Goal: Navigation & Orientation: Find specific page/section

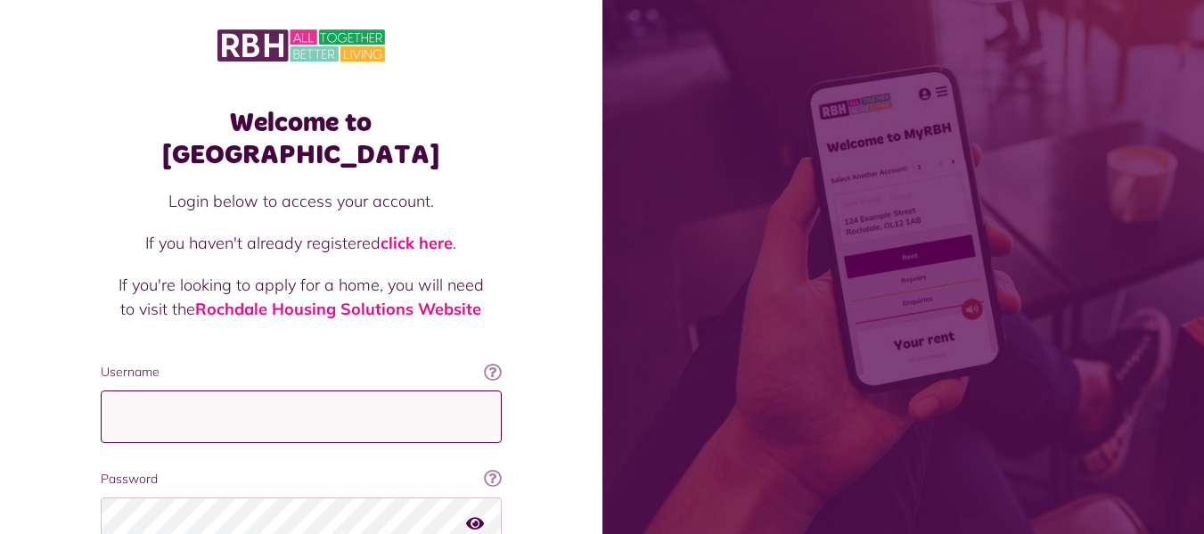
type input "**********"
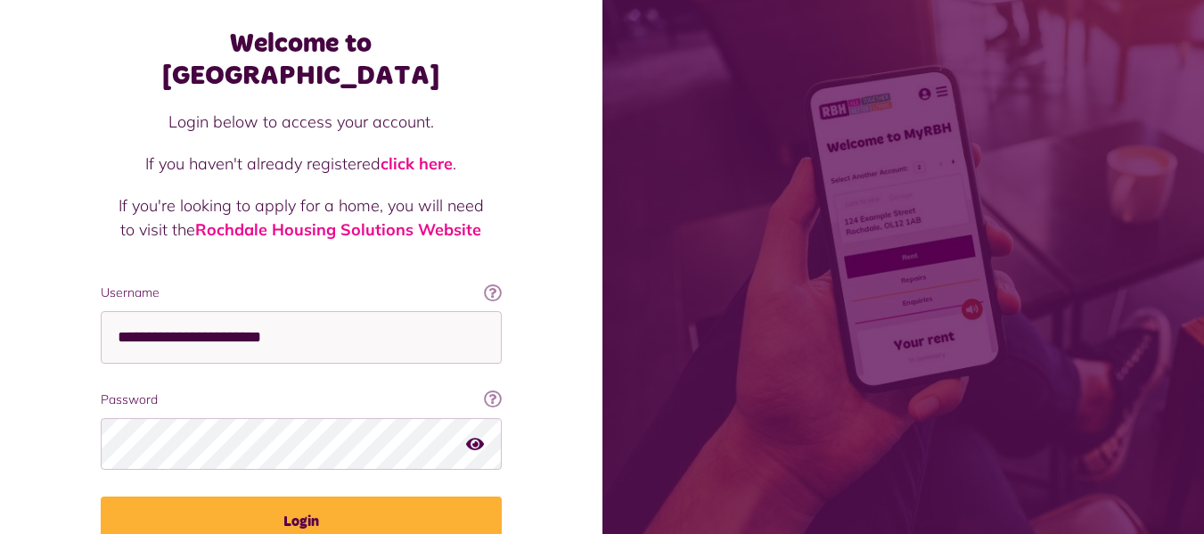
scroll to position [142, 0]
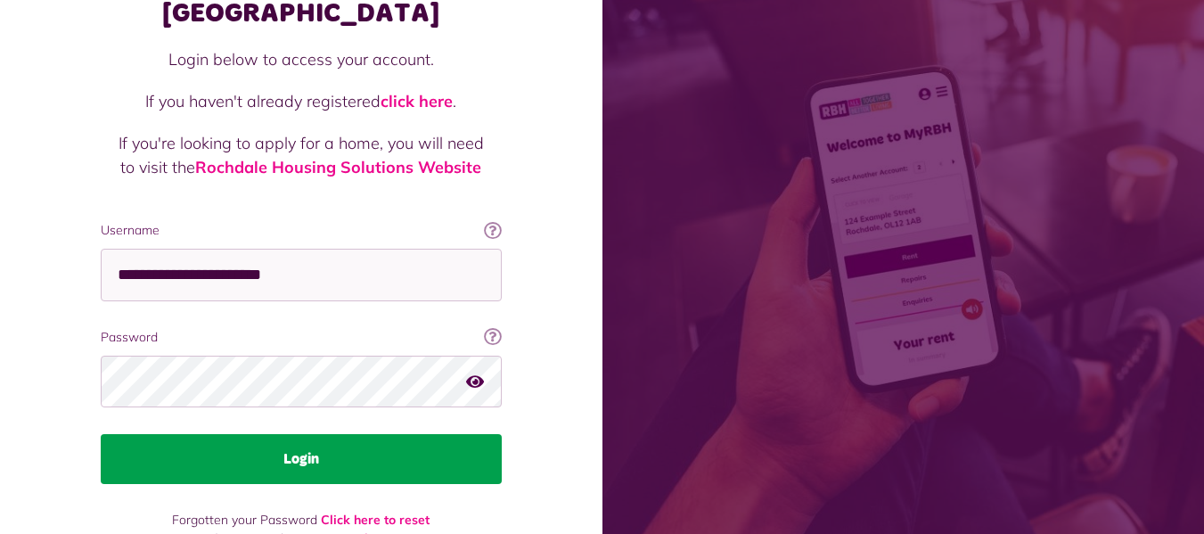
click at [308, 434] on button "Login" at bounding box center [301, 459] width 401 height 50
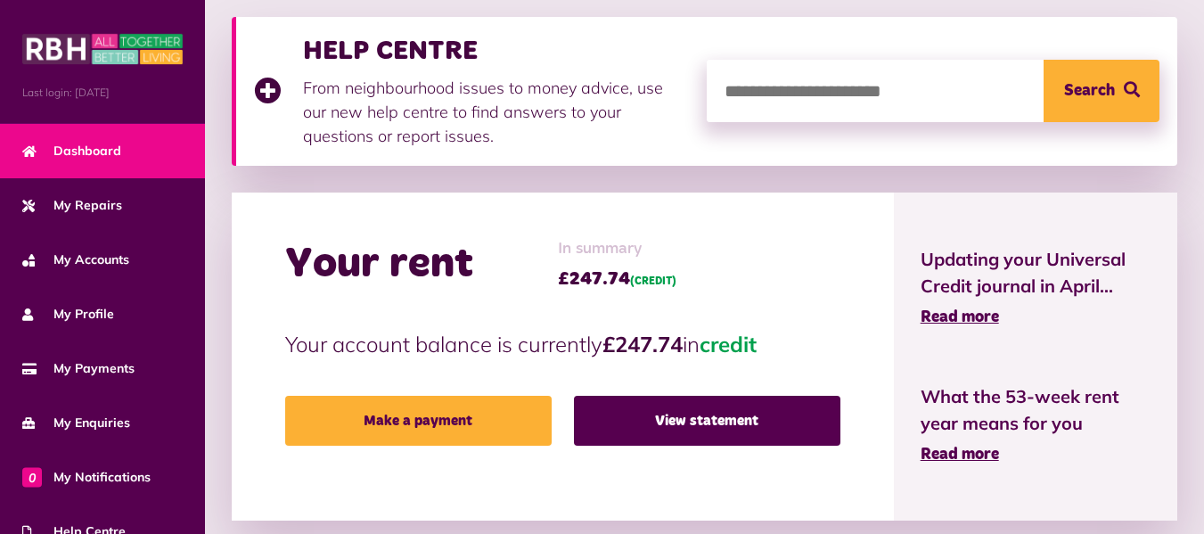
scroll to position [269, 0]
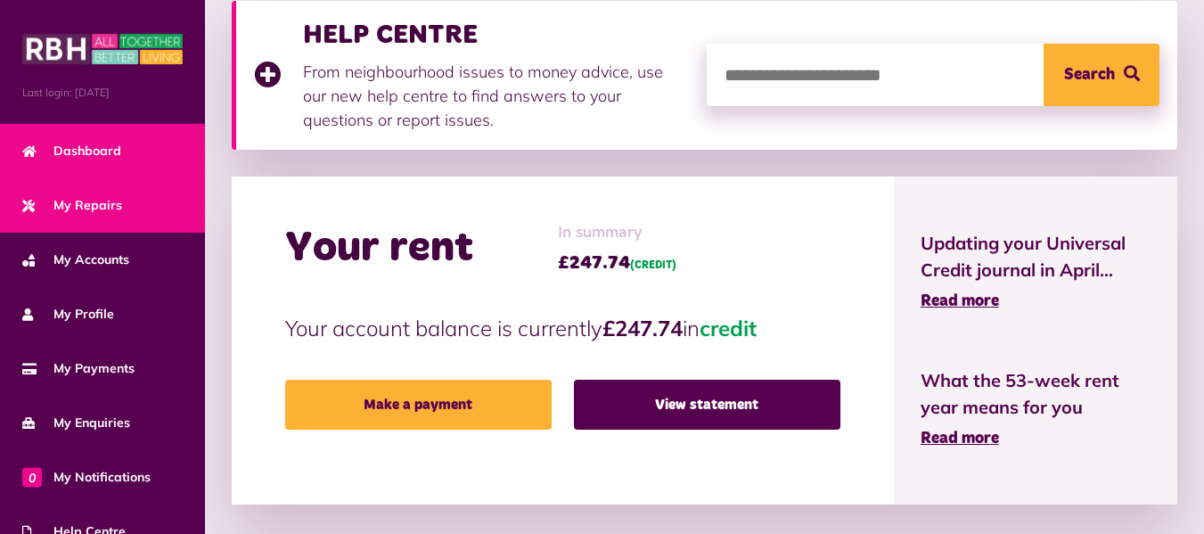
click at [105, 205] on span "My Repairs" at bounding box center [72, 205] width 100 height 19
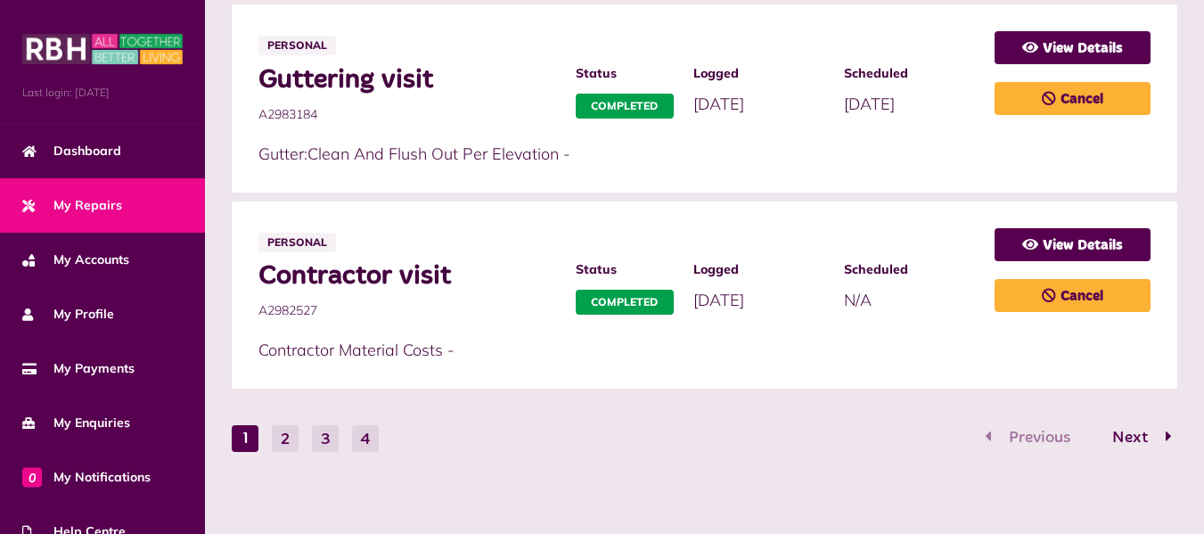
scroll to position [1180, 0]
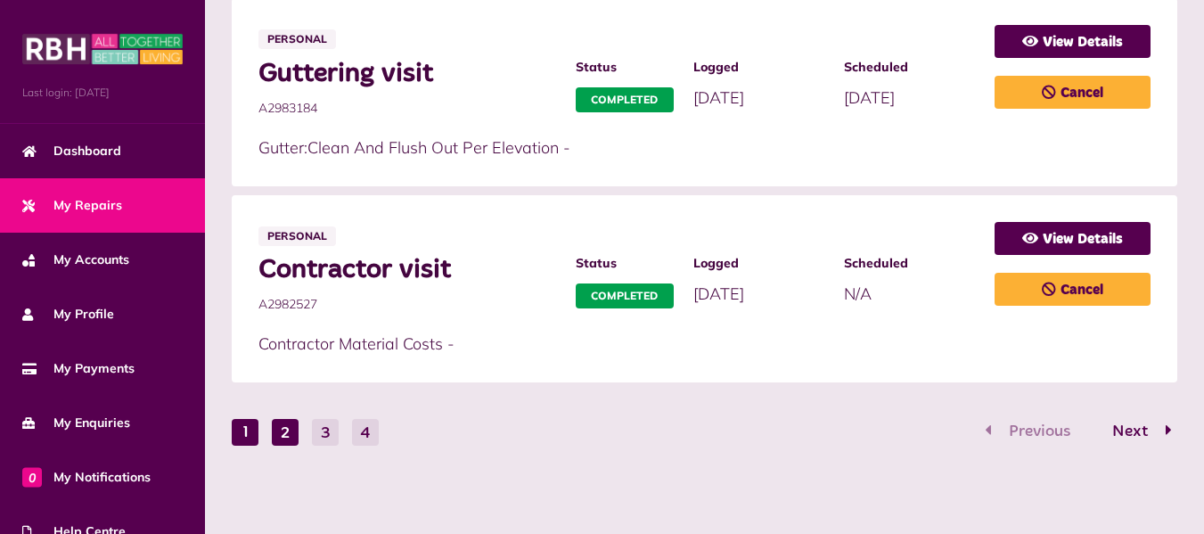
click at [288, 437] on button "2" at bounding box center [285, 432] width 27 height 27
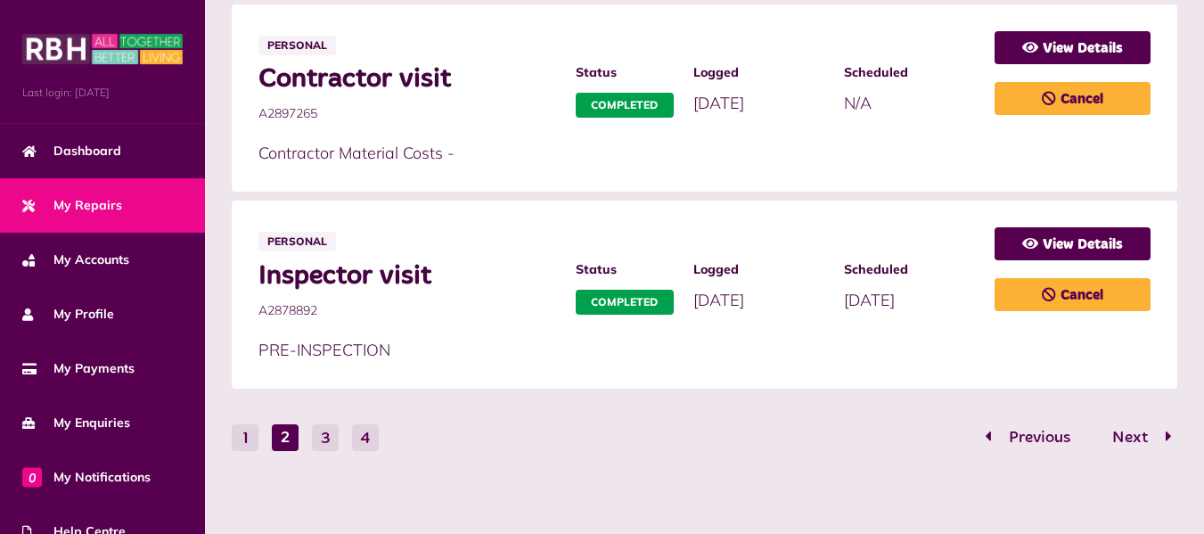
scroll to position [1205, 0]
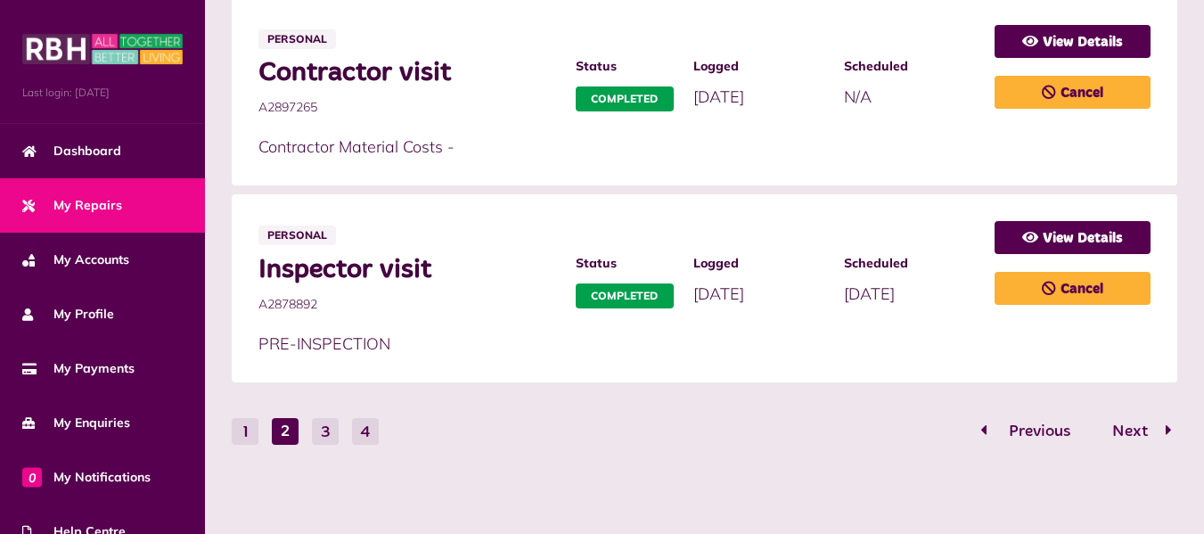
click at [1035, 429] on span "Previous" at bounding box center [1039, 431] width 88 height 16
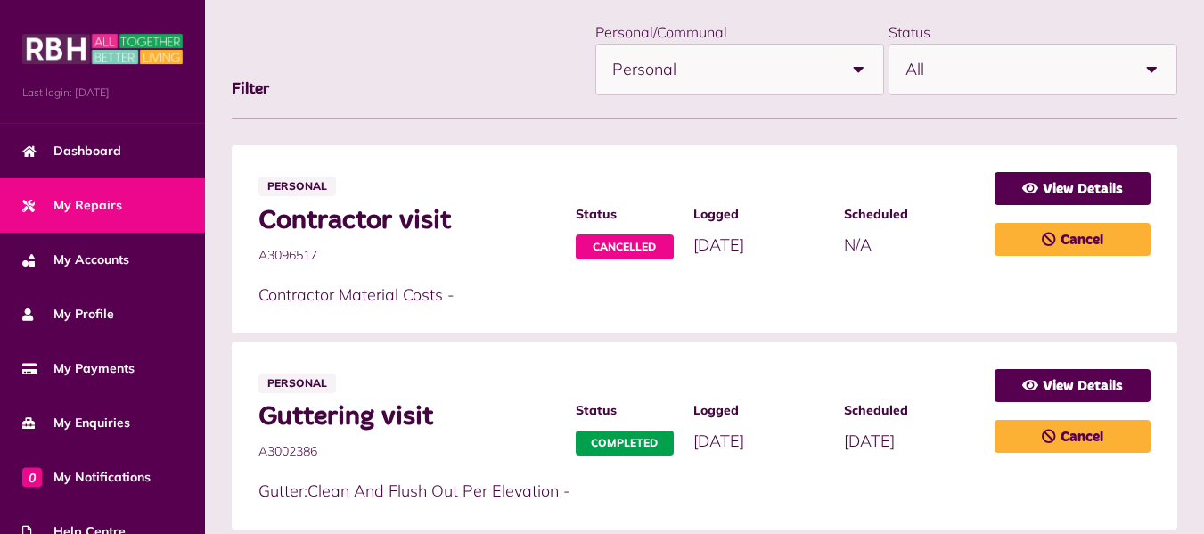
scroll to position [204, 0]
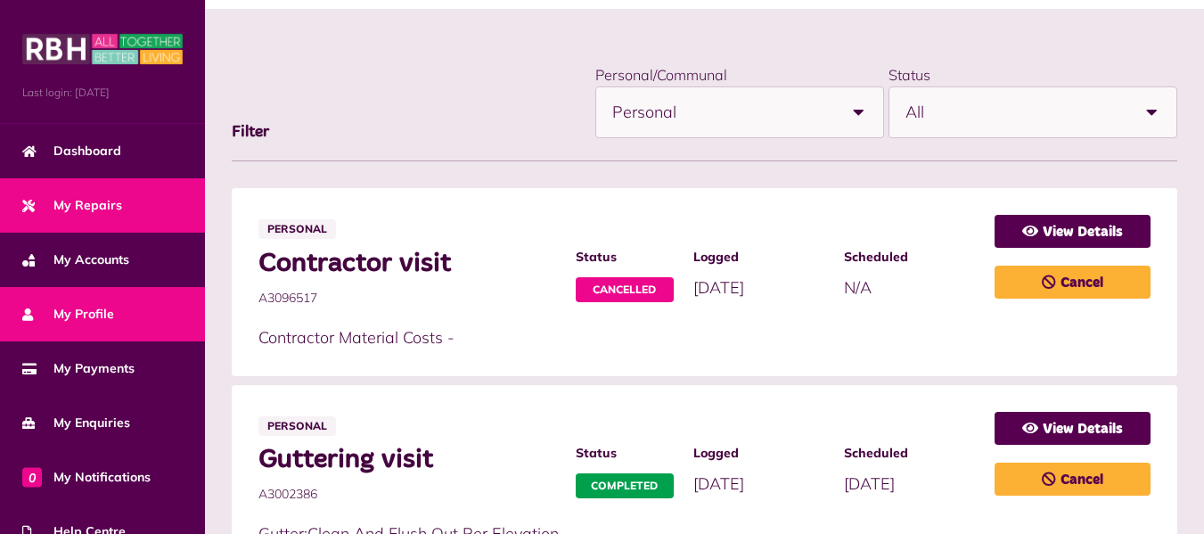
click at [95, 312] on span "My Profile" at bounding box center [68, 314] width 92 height 19
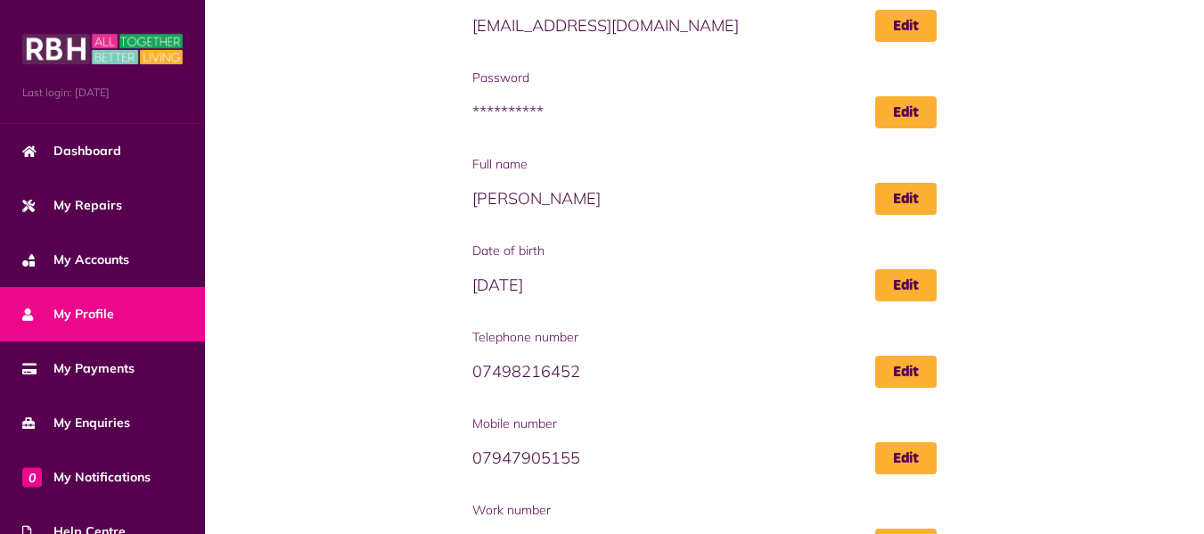
scroll to position [187, 0]
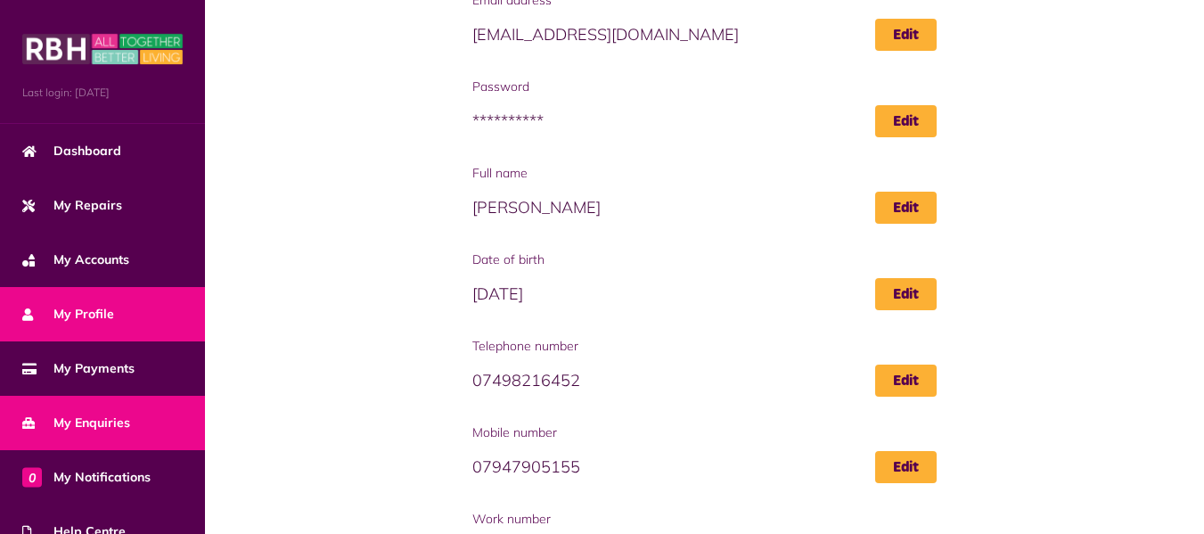
click at [70, 416] on span "My Enquiries" at bounding box center [76, 422] width 108 height 19
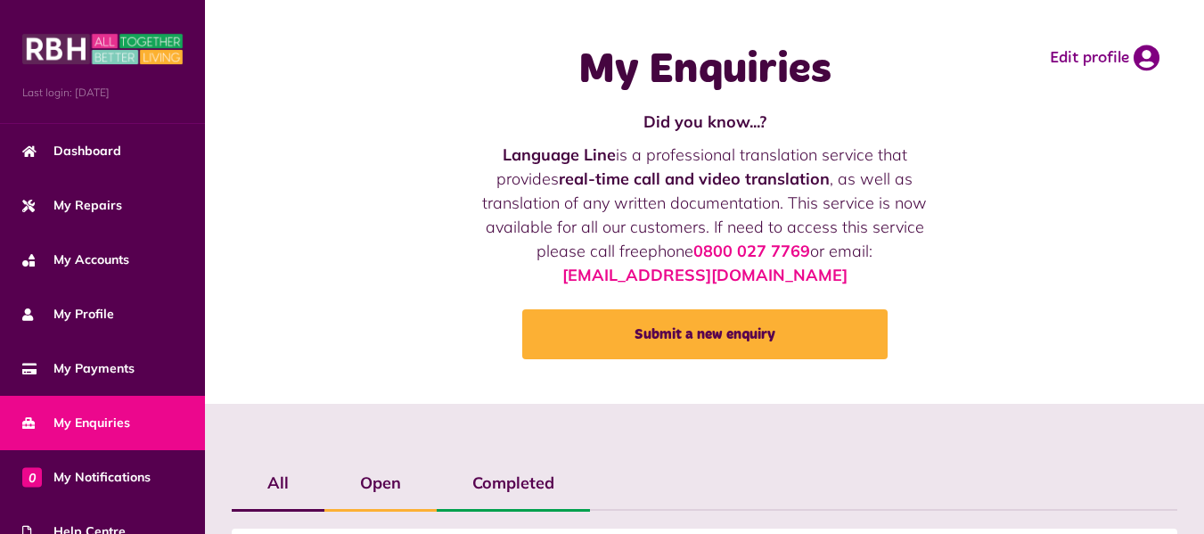
click at [551, 373] on div "My Enquiries Did you know...? Language Line is a professional translation servi…" at bounding box center [704, 202] width 464 height 368
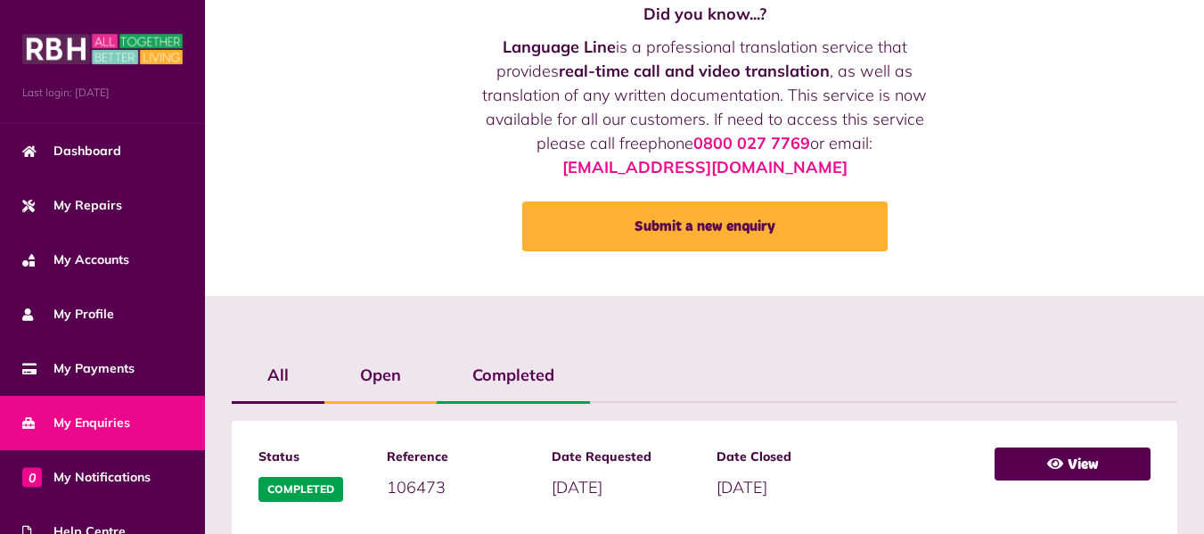
scroll to position [94, 0]
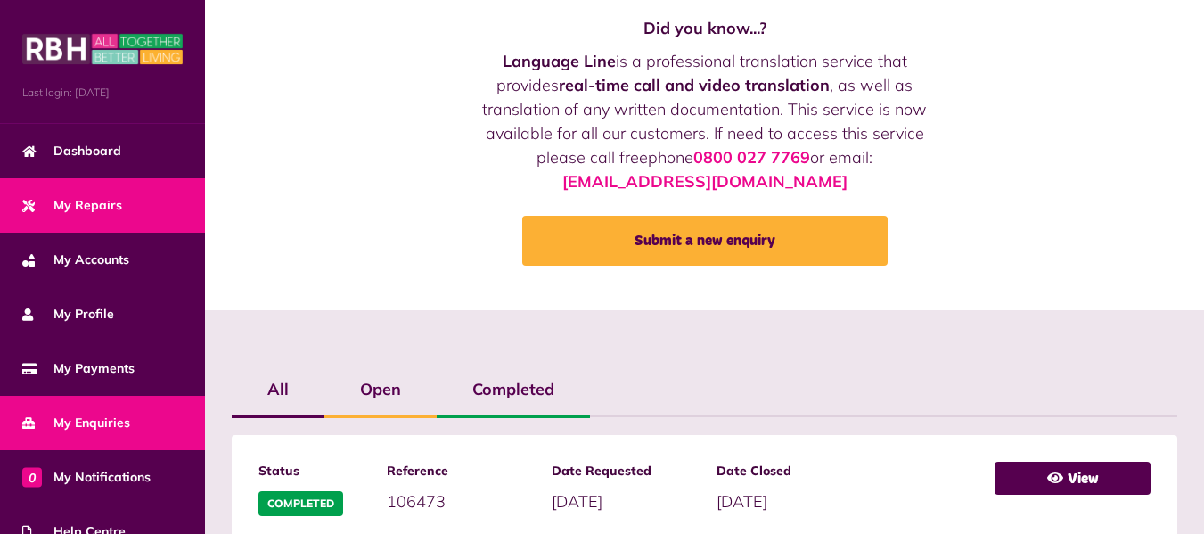
click at [100, 207] on span "My Repairs" at bounding box center [72, 205] width 100 height 19
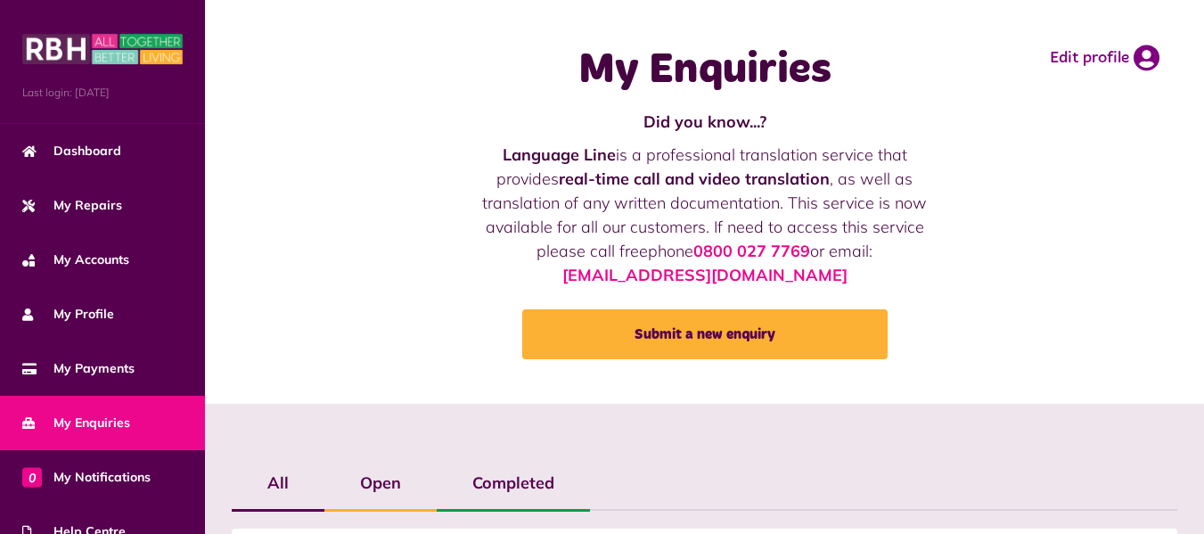
scroll to position [96, 0]
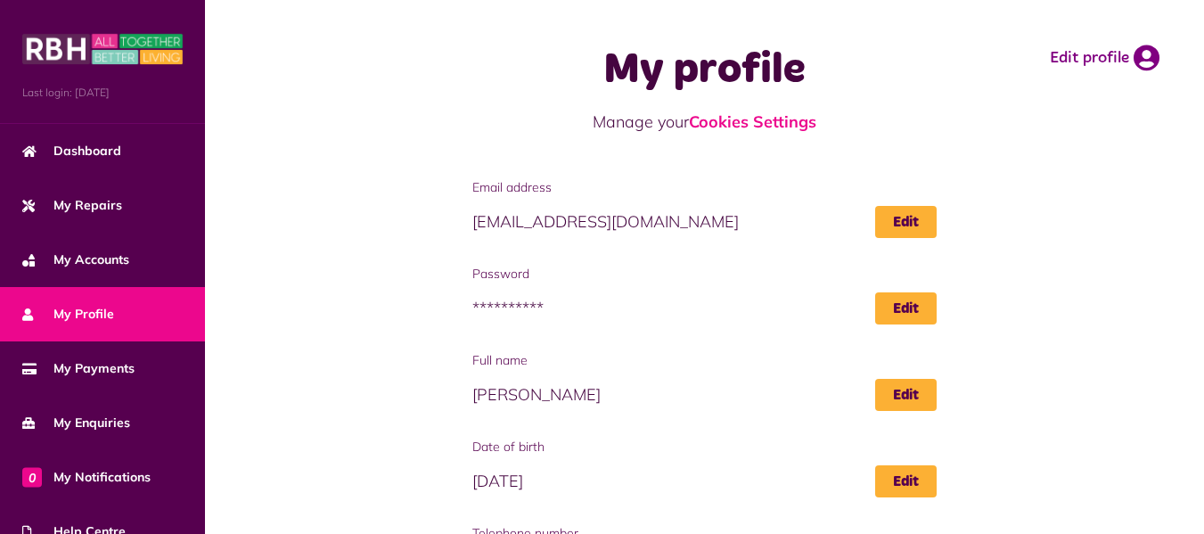
scroll to position [187, 0]
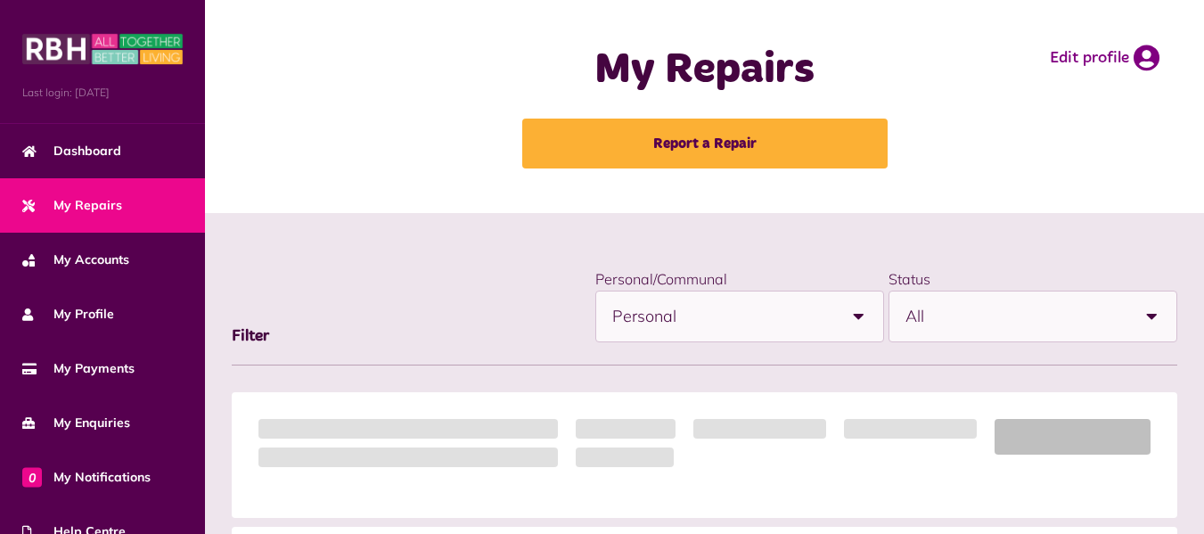
scroll to position [204, 0]
